Goal: Find specific page/section: Find specific page/section

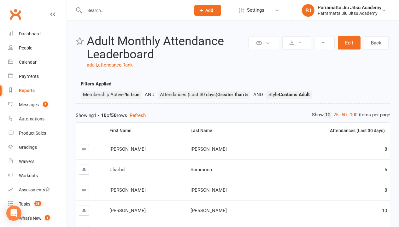
click at [352, 115] on link "100" at bounding box center [354, 115] width 11 height 7
